Goal: Entertainment & Leisure: Consume media (video, audio)

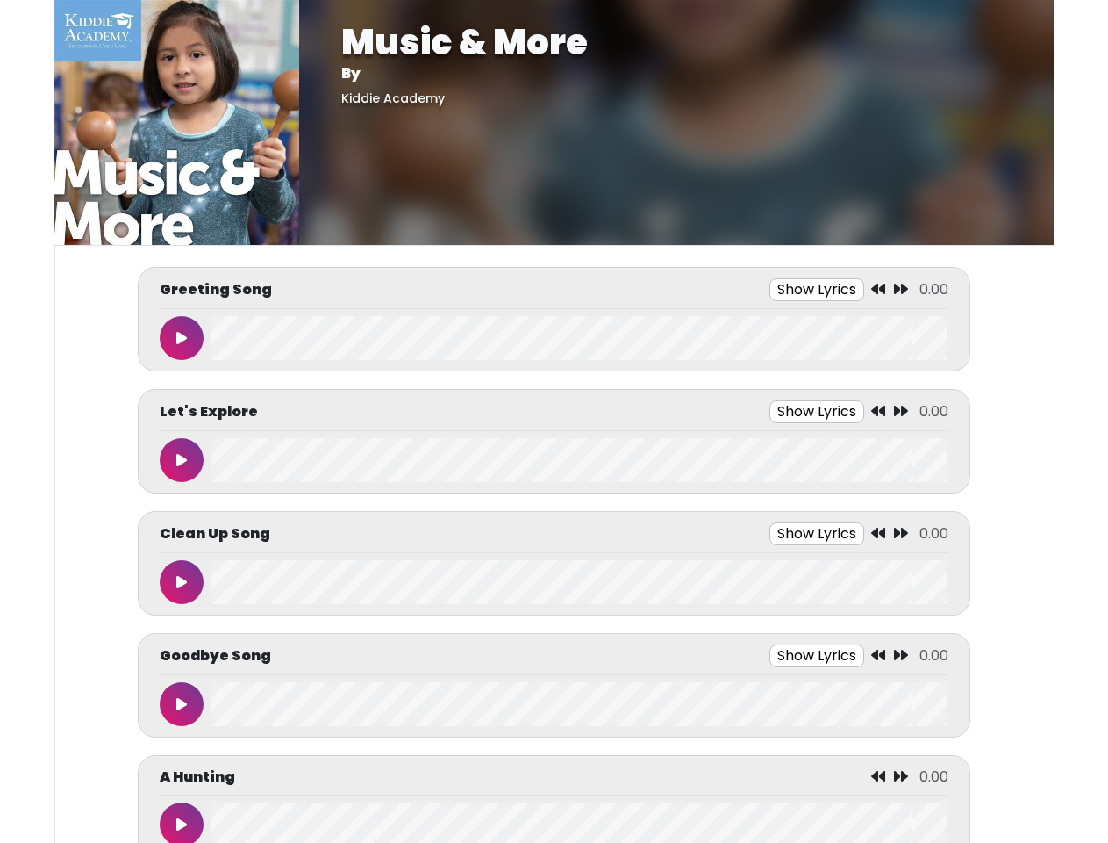
click at [817, 290] on button "Show Lyrics" at bounding box center [817, 289] width 95 height 23
click at [879, 290] on icon at bounding box center [878, 289] width 14 height 14
click at [901, 290] on icon at bounding box center [901, 289] width 14 height 14
click at [182, 338] on icon at bounding box center [181, 338] width 11 height 14
click at [579, 338] on wave at bounding box center [579, 338] width 737 height 44
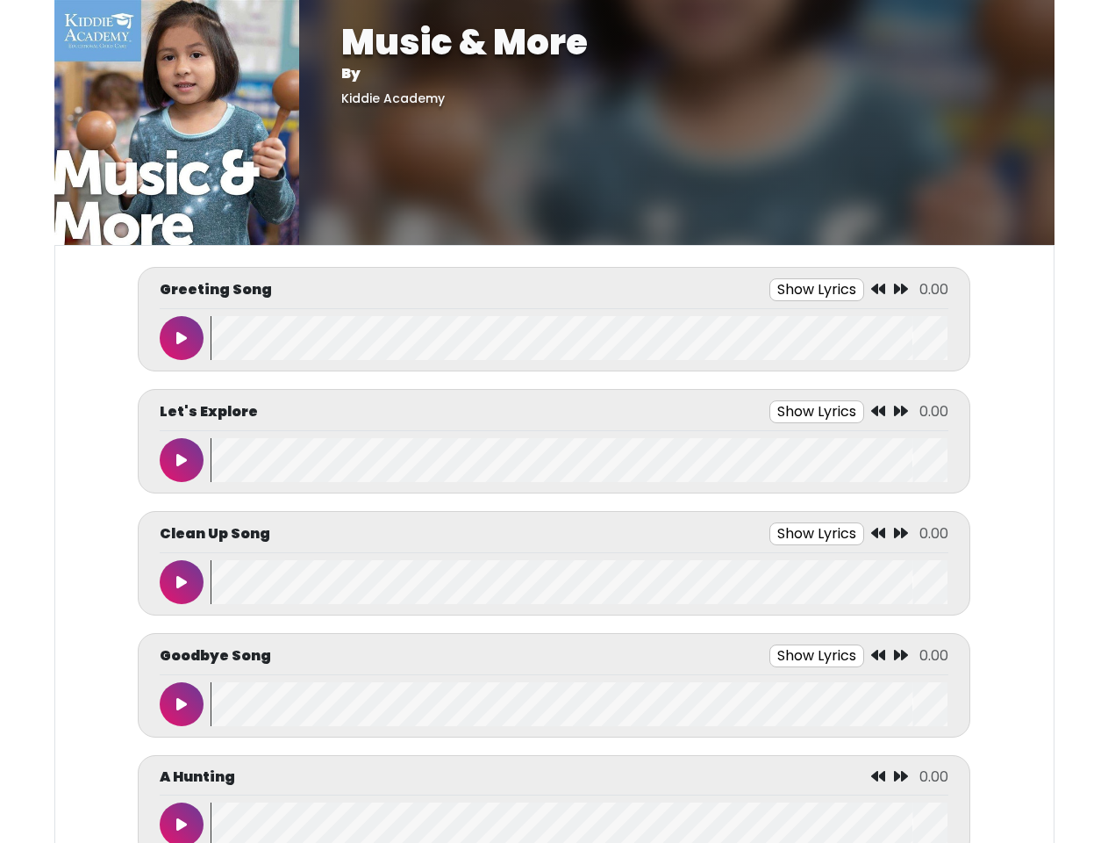
click at [0, 0] on div "We say hello with a Clap, clap, clap Tap, tap, tap Stomp, stomp, stomp We say h…" at bounding box center [0, 0] width 0 height 0
